Goal: Task Accomplishment & Management: Manage account settings

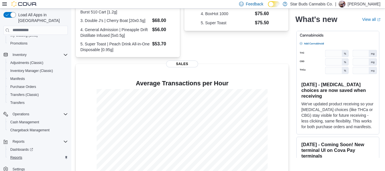
scroll to position [162, 0]
click at [17, 155] on span "Reports" at bounding box center [16, 157] width 12 height 5
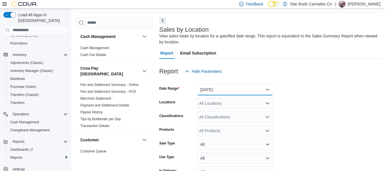
click at [220, 85] on button "Yesterday" at bounding box center [235, 89] width 76 height 11
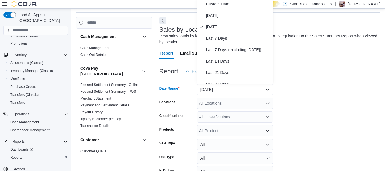
scroll to position [17, 0]
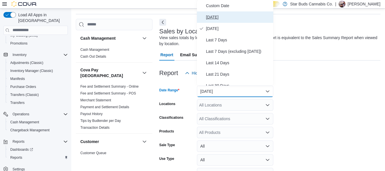
click at [228, 15] on span "Today" at bounding box center [238, 17] width 65 height 7
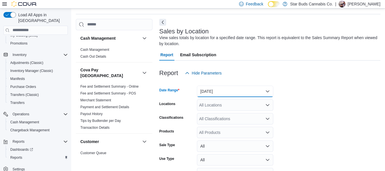
scroll to position [53, 0]
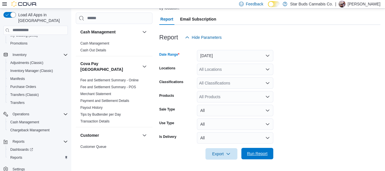
click at [254, 148] on span "Run Report" at bounding box center [257, 153] width 25 height 11
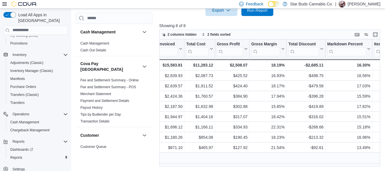
scroll to position [0, 284]
click at [269, 51] on input "search" at bounding box center [265, 51] width 29 height 9
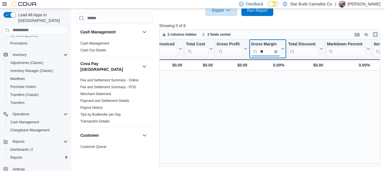
type input "*"
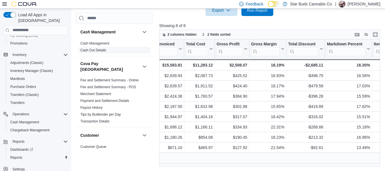
click at [125, 51] on span "Cash Out Details" at bounding box center [114, 50] width 72 height 7
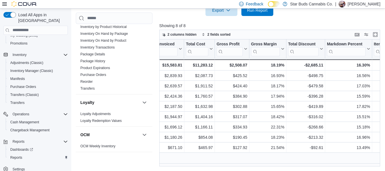
scroll to position [222, 0]
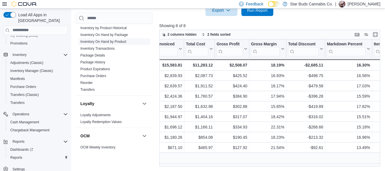
click at [116, 40] on link "Inventory On Hand by Product" at bounding box center [103, 42] width 46 height 4
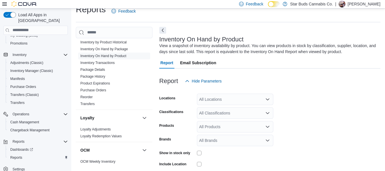
scroll to position [19, 0]
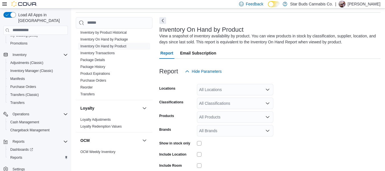
click at [220, 89] on div "All Locations" at bounding box center [235, 89] width 76 height 11
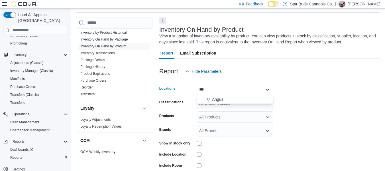
type input "***"
click at [221, 100] on span "Angus" at bounding box center [217, 99] width 11 height 6
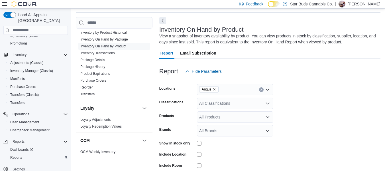
click at [306, 98] on form "Locations Angus Classifications All Classifications Products All Products Brand…" at bounding box center [269, 137] width 221 height 120
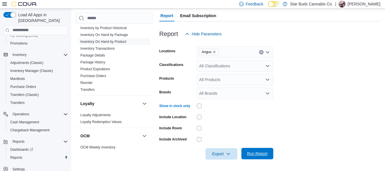
click at [257, 155] on span "Run Report" at bounding box center [257, 153] width 21 height 6
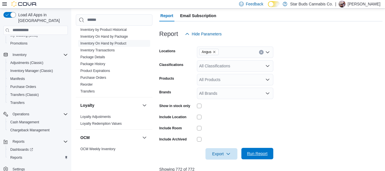
click at [257, 155] on span "Run Report" at bounding box center [257, 153] width 21 height 6
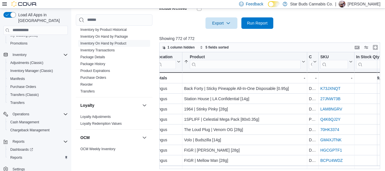
scroll to position [186, 0]
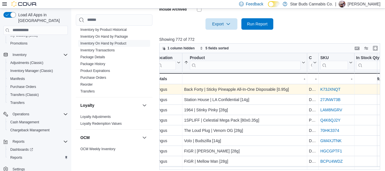
click at [334, 91] on link "K73JXNQT" at bounding box center [330, 89] width 20 height 5
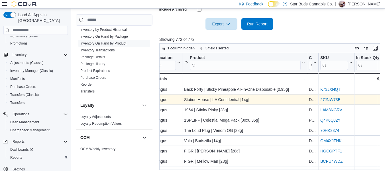
click at [333, 101] on link "27JNW73B" at bounding box center [330, 99] width 20 height 5
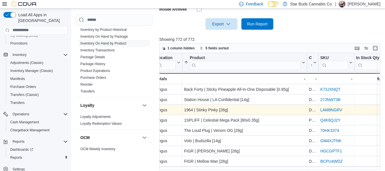
click at [339, 110] on link "LAM8NGRV" at bounding box center [331, 109] width 22 height 5
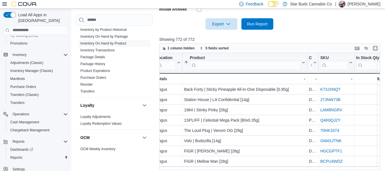
click at [256, 33] on div at bounding box center [270, 33] width 223 height 7
click at [260, 18] on span "Run Report" at bounding box center [257, 23] width 25 height 11
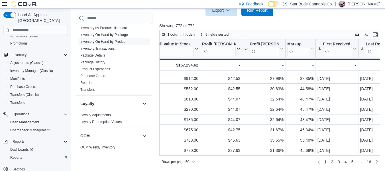
scroll to position [0, 521]
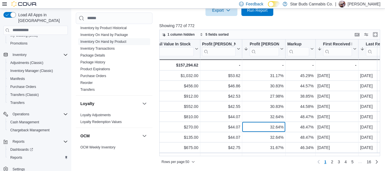
click at [278, 127] on div "32.64%" at bounding box center [264, 126] width 40 height 7
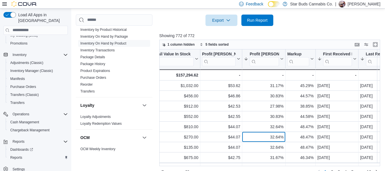
scroll to position [190, 0]
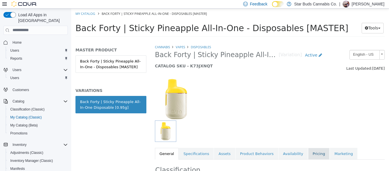
click at [309, 154] on link "Pricing" at bounding box center [319, 153] width 22 height 12
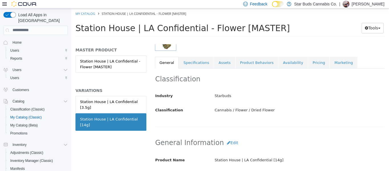
scroll to position [91, 0]
click at [308, 63] on link "Pricing" at bounding box center [319, 62] width 22 height 12
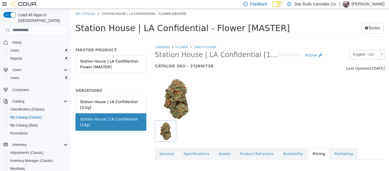
scroll to position [76, 0]
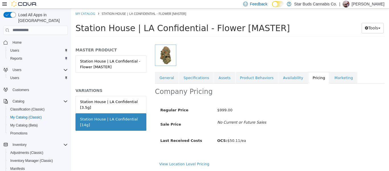
click at [198, 166] on div "View Location Level Pricing" at bounding box center [270, 166] width 230 height 10
click at [198, 163] on link "View Location Level Pricing" at bounding box center [184, 163] width 50 height 4
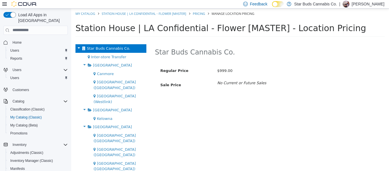
scroll to position [66, 0]
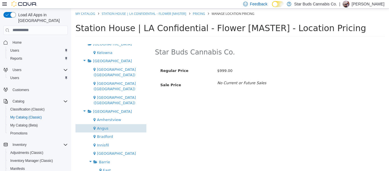
click at [109, 124] on div "Angus" at bounding box center [111, 128] width 71 height 9
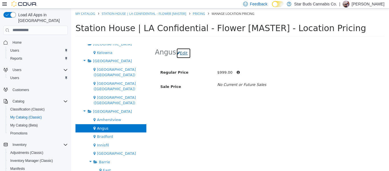
click at [186, 54] on button "Edit" at bounding box center [183, 53] width 15 height 11
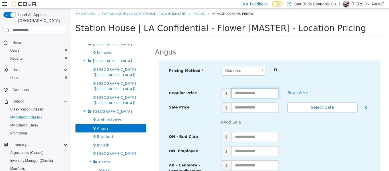
click at [245, 94] on input "text" at bounding box center [255, 93] width 48 height 10
type input "**"
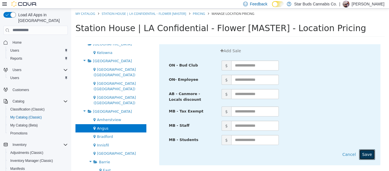
click at [367, 153] on button "Save" at bounding box center [367, 154] width 16 height 11
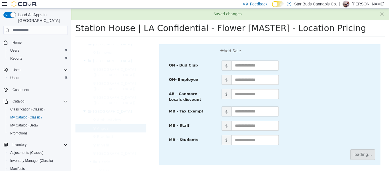
scroll to position [0, 0]
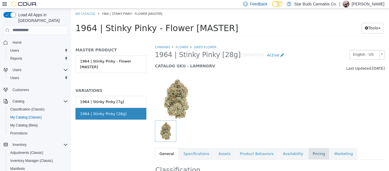
click at [308, 154] on link "Pricing" at bounding box center [319, 153] width 22 height 12
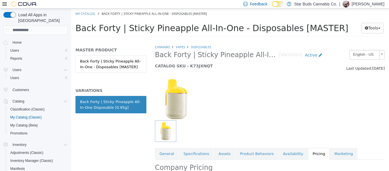
scroll to position [76, 0]
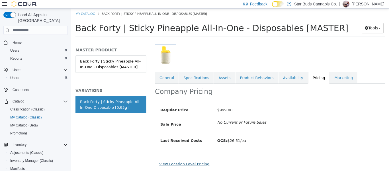
click at [195, 163] on link "View Location Level Pricing" at bounding box center [184, 163] width 50 height 4
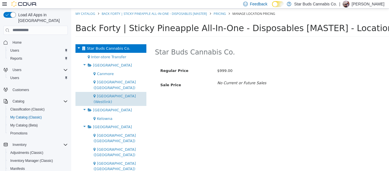
scroll to position [66, 0]
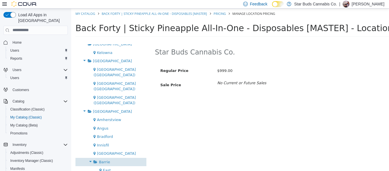
click at [119, 157] on div "Barrie" at bounding box center [111, 161] width 71 height 9
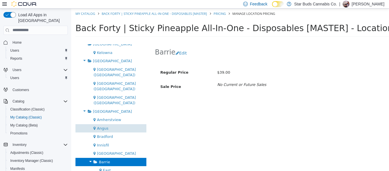
click at [111, 124] on div "Angus" at bounding box center [111, 128] width 71 height 9
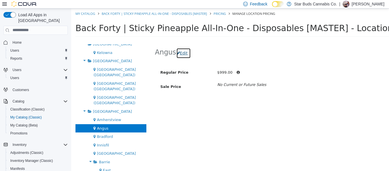
click at [181, 54] on button "Edit" at bounding box center [183, 53] width 15 height 11
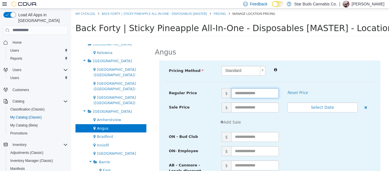
click at [249, 91] on input "text" at bounding box center [255, 93] width 48 height 10
type input "**"
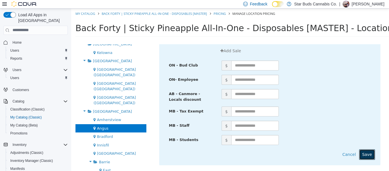
click at [368, 154] on button "Save" at bounding box center [367, 154] width 16 height 11
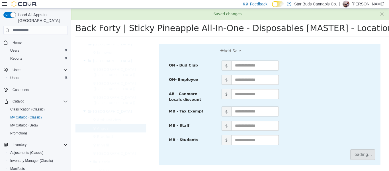
scroll to position [0, 0]
